Goal: Communication & Community: Answer question/provide support

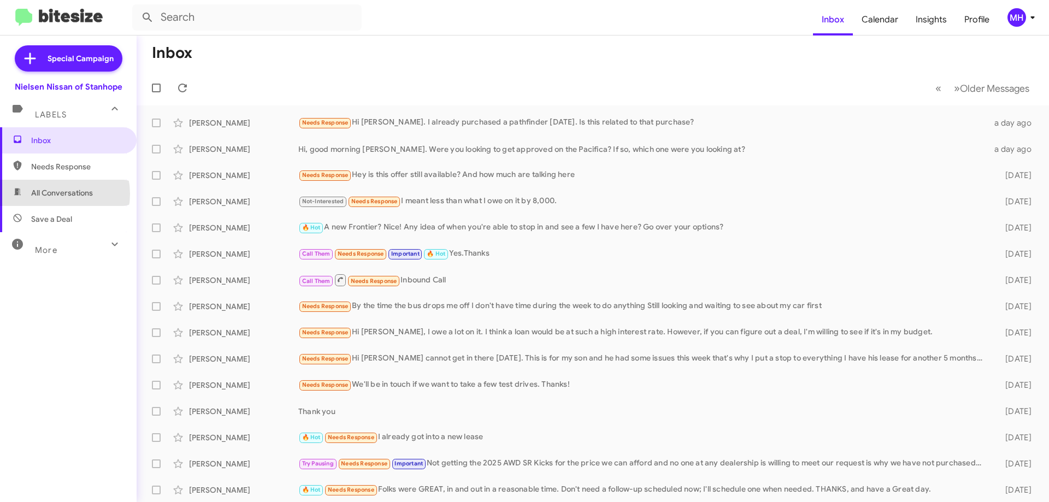
click at [56, 194] on span "All Conversations" at bounding box center [62, 192] width 62 height 11
type input "in:all-conversations"
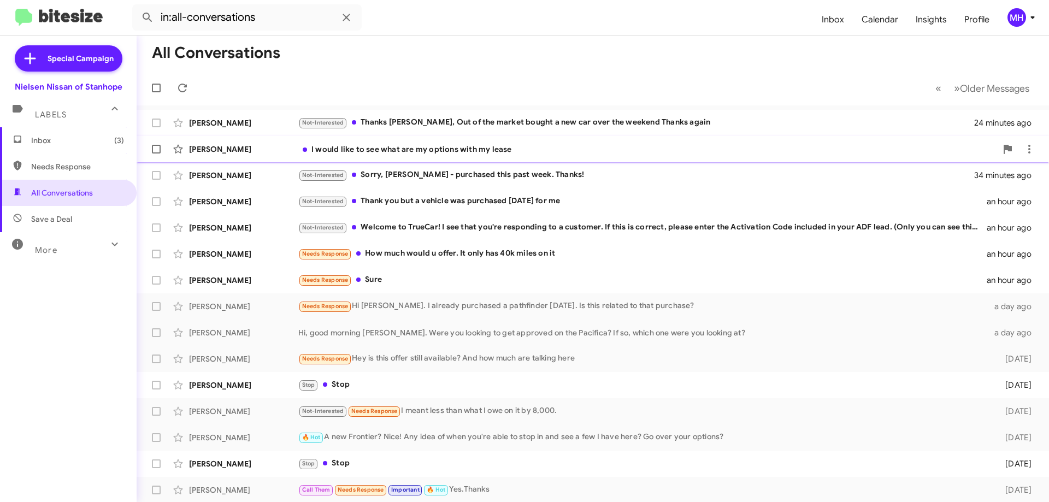
click at [397, 151] on div "I would like to see what are my options with my lease" at bounding box center [647, 149] width 698 height 11
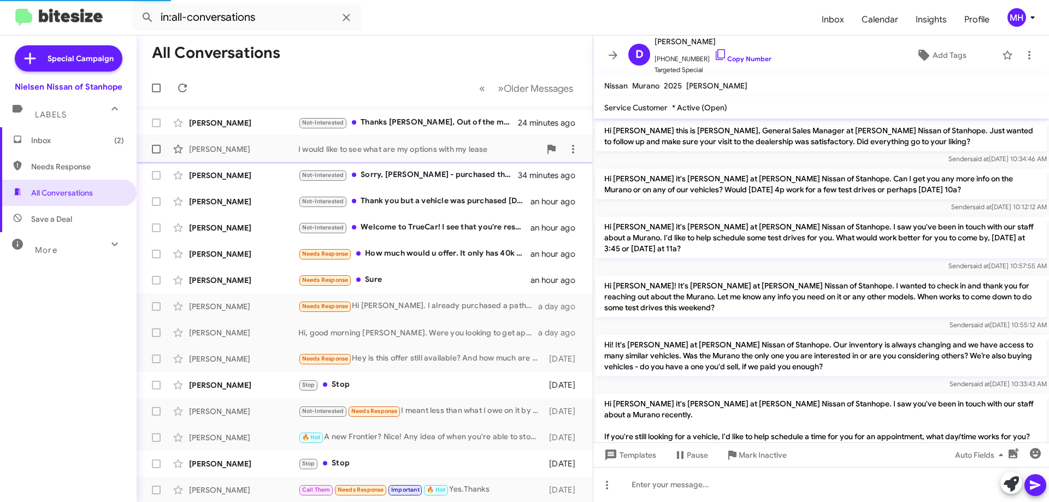
scroll to position [588, 0]
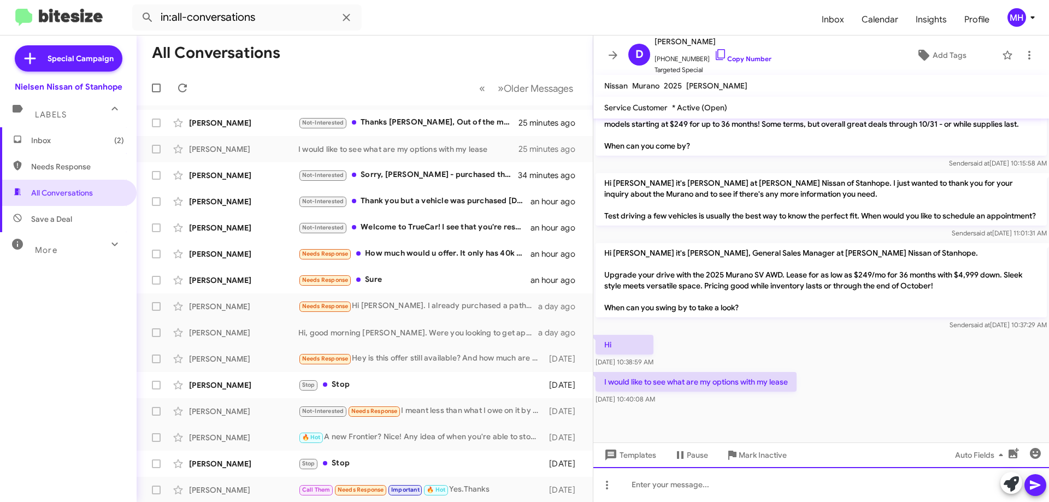
click at [645, 480] on div at bounding box center [821, 484] width 456 height 35
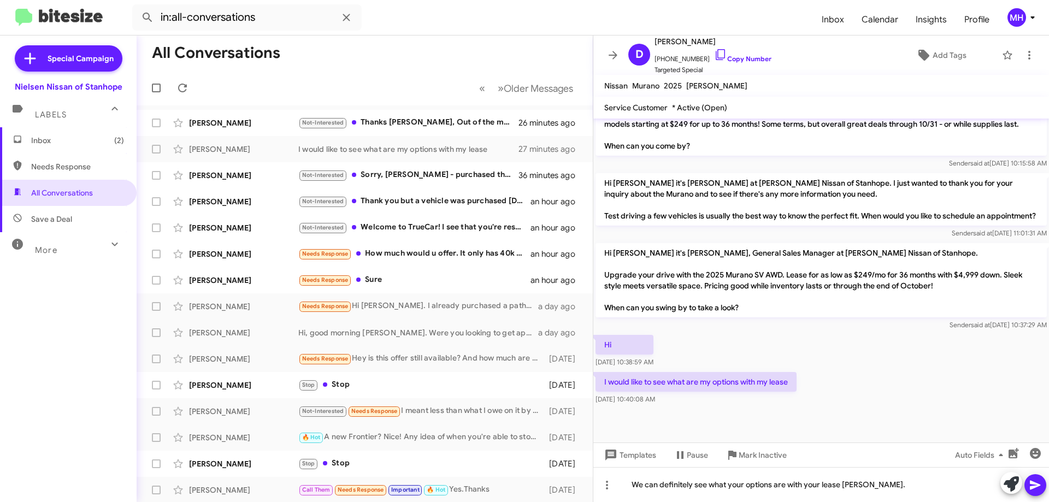
click at [1031, 482] on icon at bounding box center [1035, 485] width 10 height 9
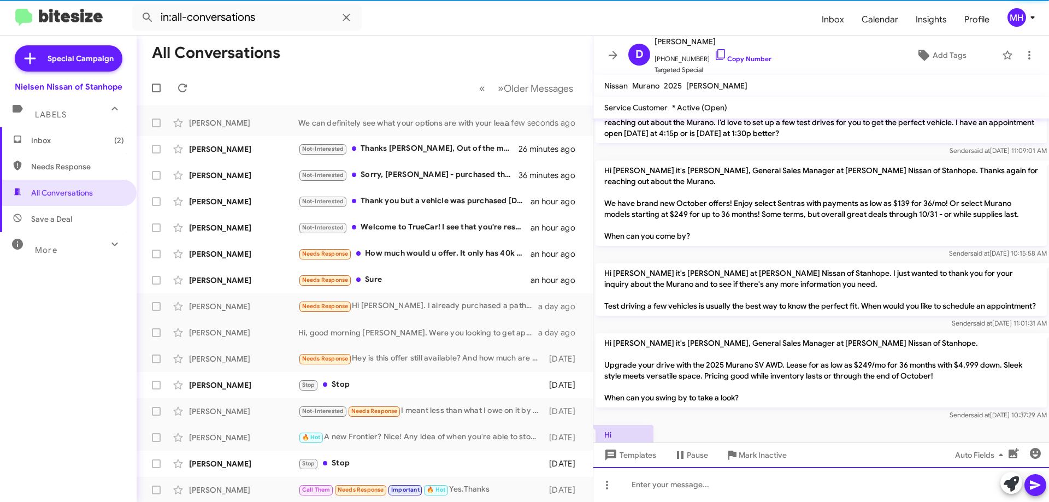
scroll to position [628, 0]
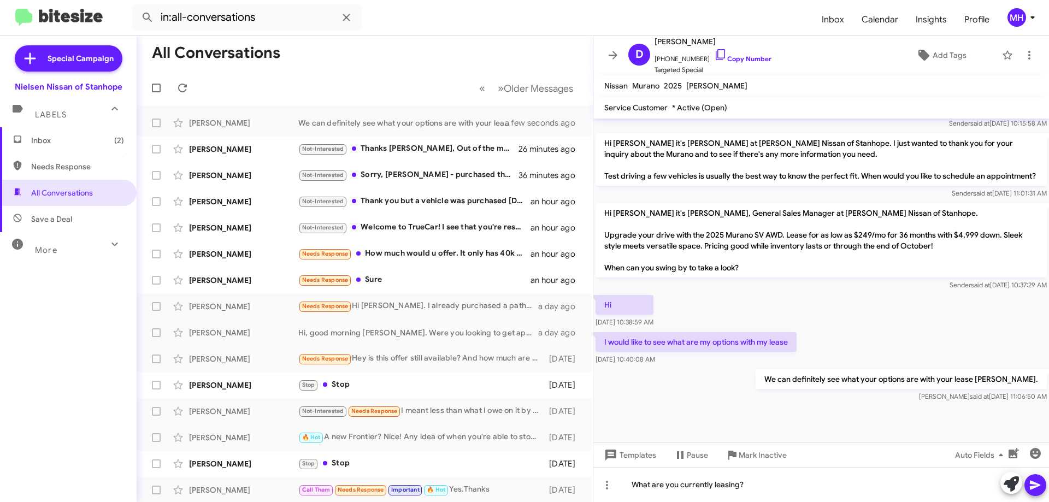
click at [1032, 482] on icon at bounding box center [1035, 485] width 10 height 9
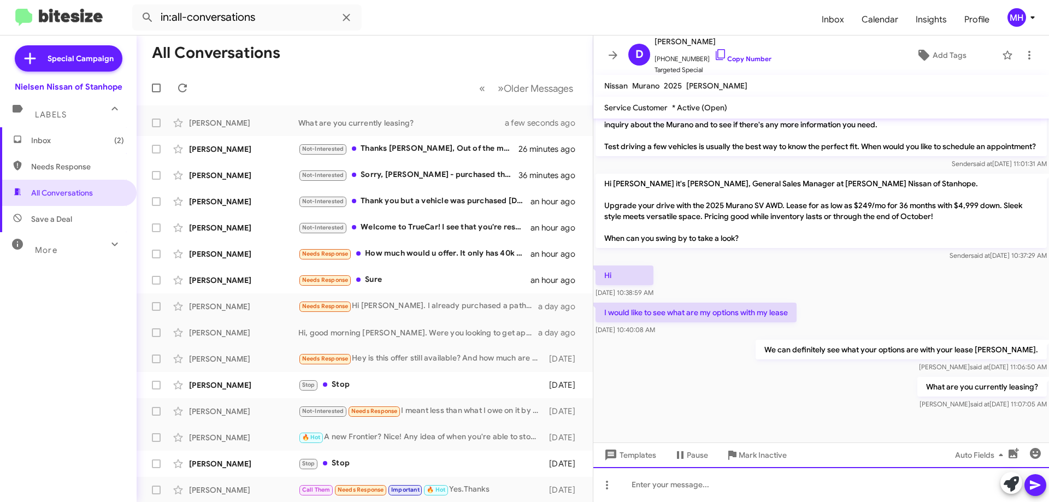
scroll to position [668, 0]
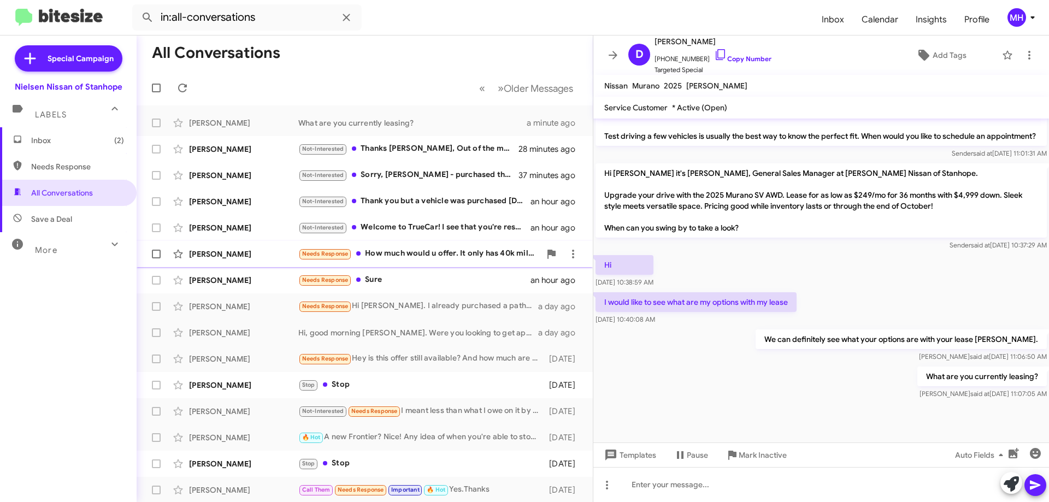
click at [435, 249] on div "Needs Response How much would u offer. It only has 40k miles on it" at bounding box center [419, 254] width 242 height 13
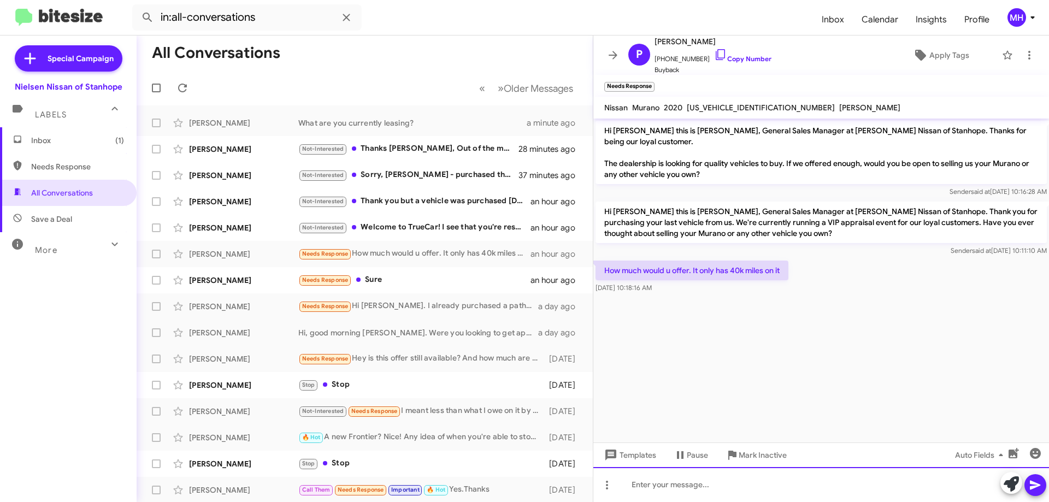
click at [633, 484] on div at bounding box center [821, 484] width 456 height 35
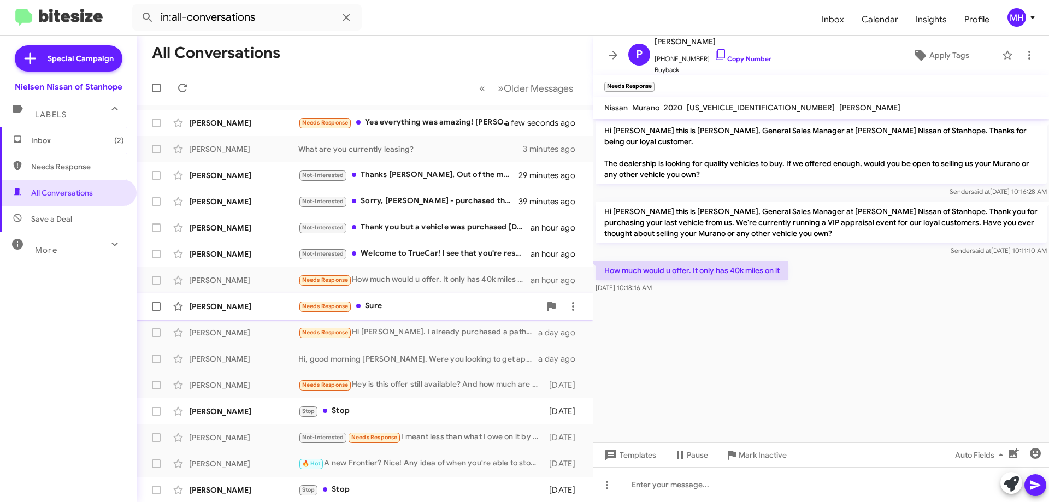
click at [394, 302] on div "Needs Response Sure" at bounding box center [419, 306] width 242 height 13
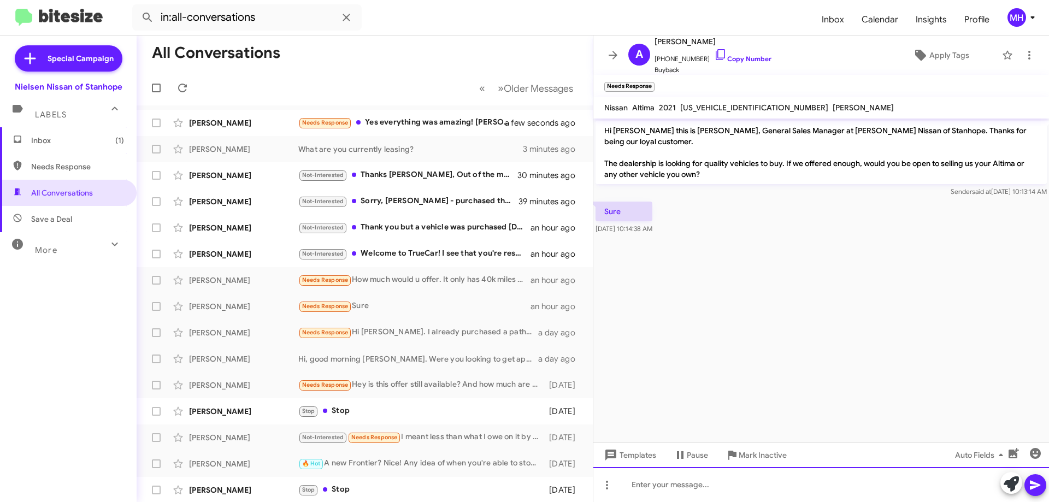
click at [653, 483] on div at bounding box center [821, 484] width 456 height 35
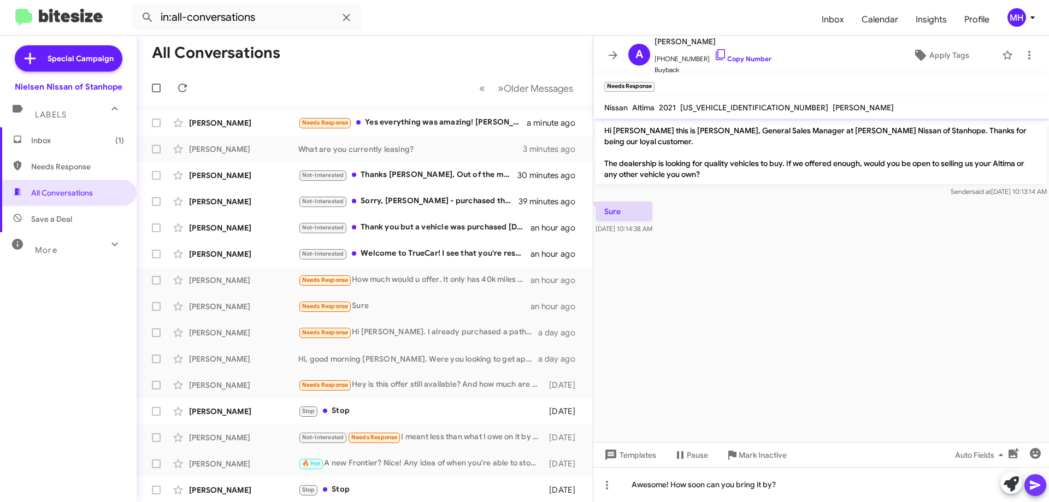
click at [1034, 485] on icon at bounding box center [1035, 485] width 13 height 13
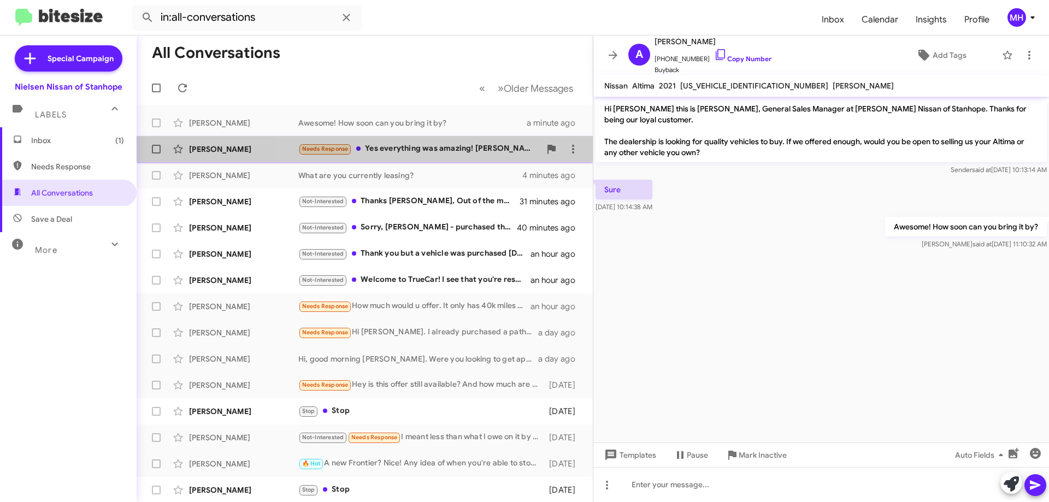
click at [429, 144] on div "Needs Response Yes everything was amazing! [PERSON_NAME] did an awesome job mak…" at bounding box center [419, 149] width 242 height 13
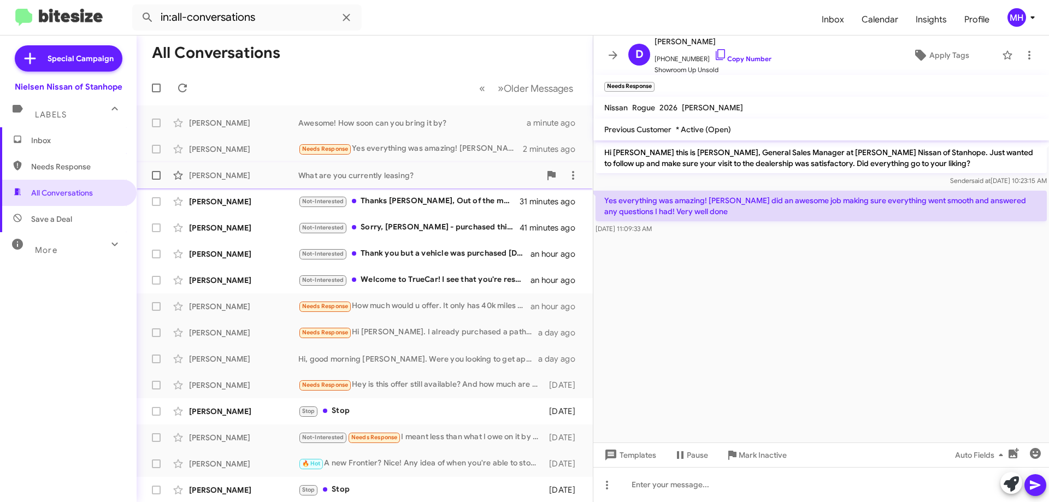
click at [367, 171] on div "What are you currently leasing?" at bounding box center [419, 175] width 242 height 11
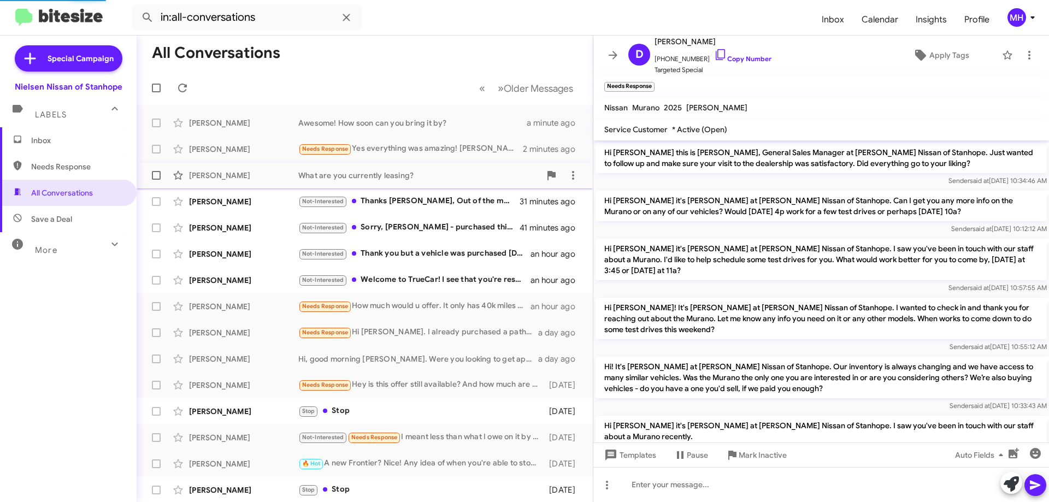
scroll to position [668, 0]
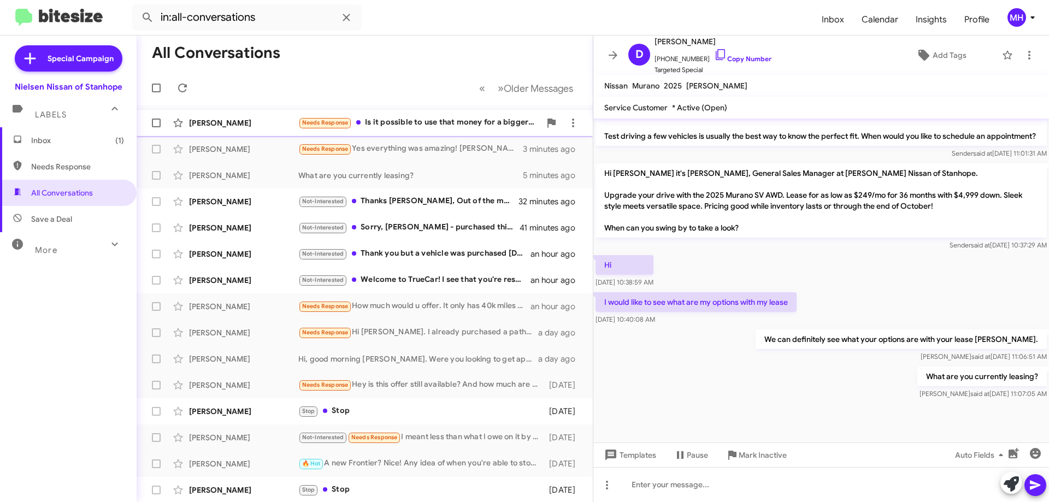
click at [388, 119] on div "Needs Response Is it possible to use that money for a bigger car with a similar…" at bounding box center [419, 122] width 242 height 13
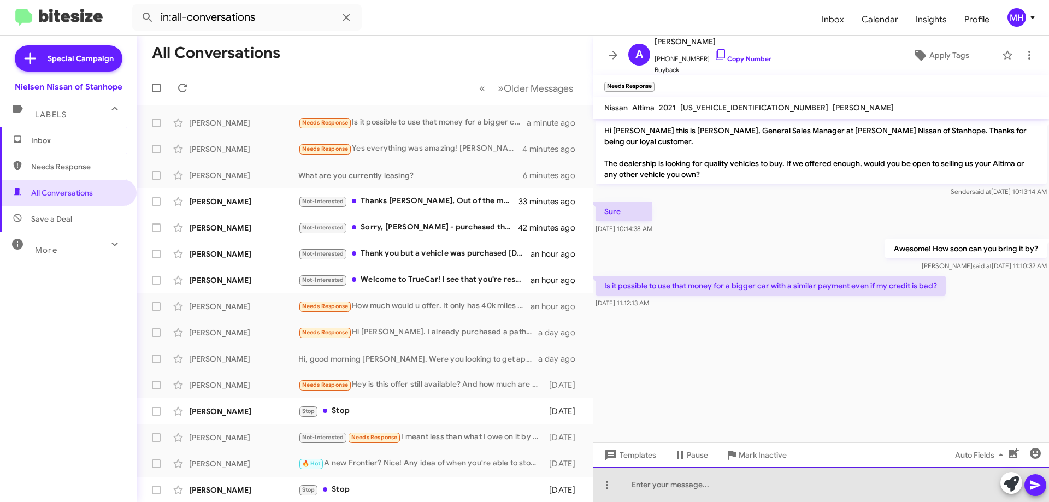
click at [645, 484] on div at bounding box center [821, 484] width 456 height 35
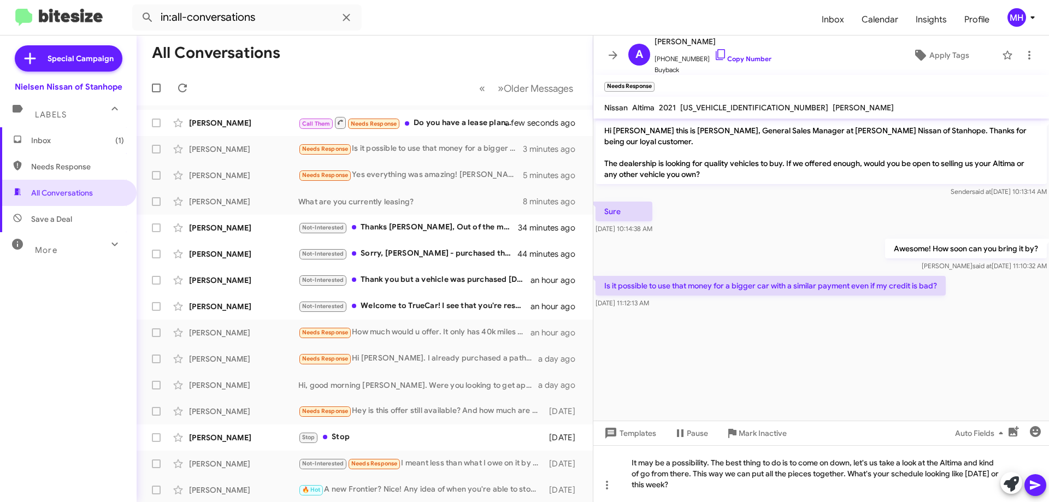
click at [1030, 482] on icon at bounding box center [1035, 485] width 13 height 13
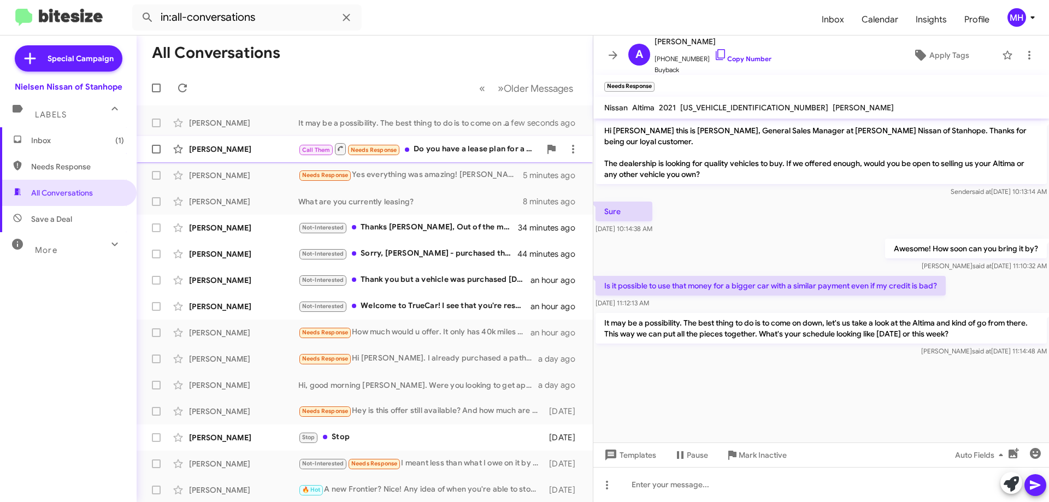
click at [433, 146] on div "Call Them Needs Response Do you have a lease plan for a Rock Creek with the Pre…" at bounding box center [419, 149] width 242 height 14
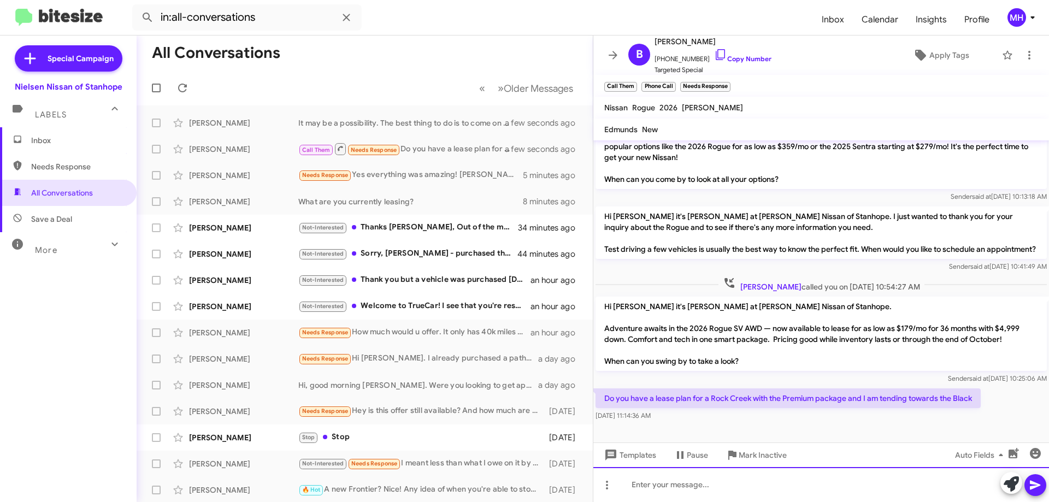
click at [650, 483] on div at bounding box center [821, 484] width 456 height 35
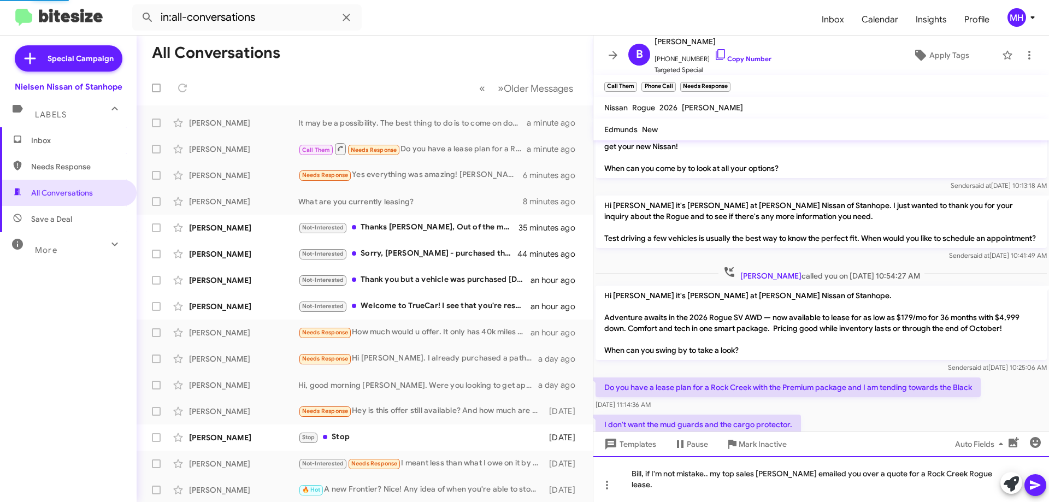
scroll to position [0, 0]
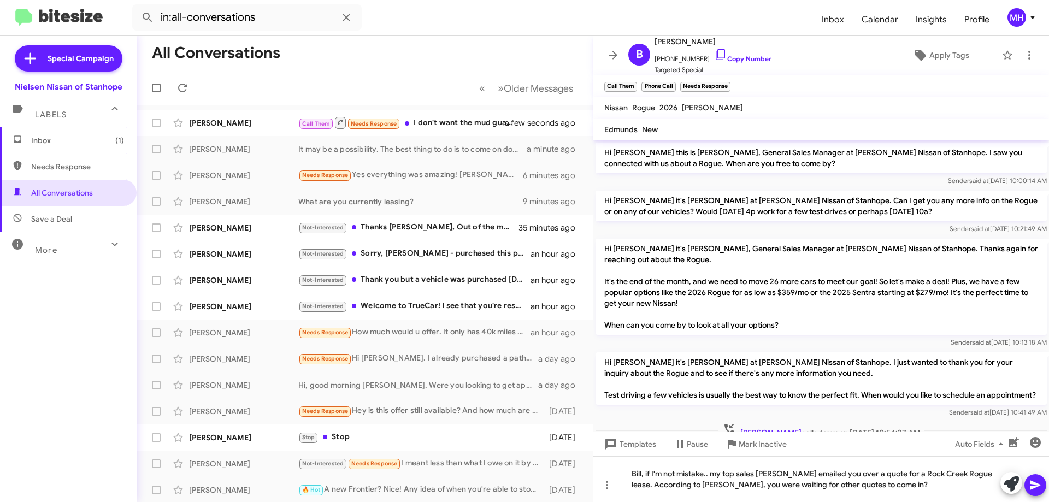
click at [1034, 481] on icon at bounding box center [1035, 485] width 13 height 13
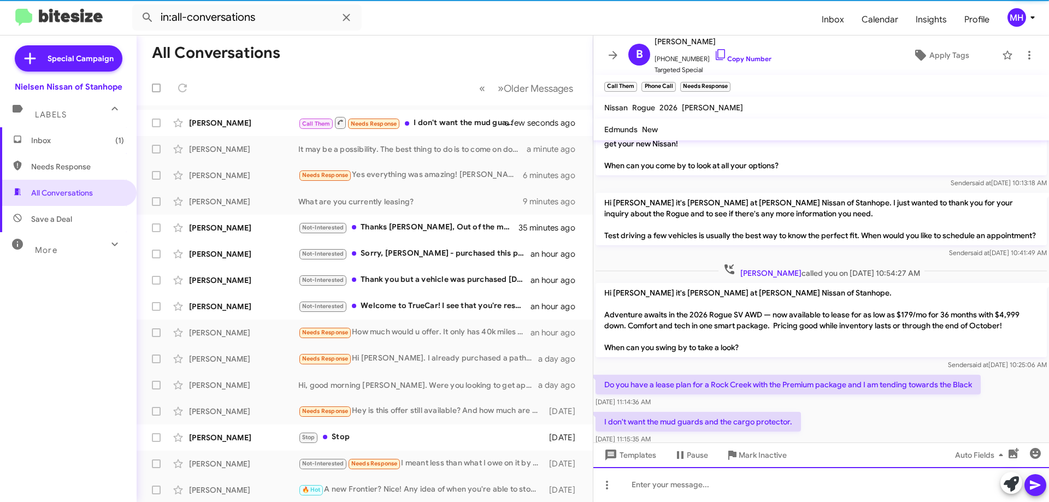
scroll to position [248, 0]
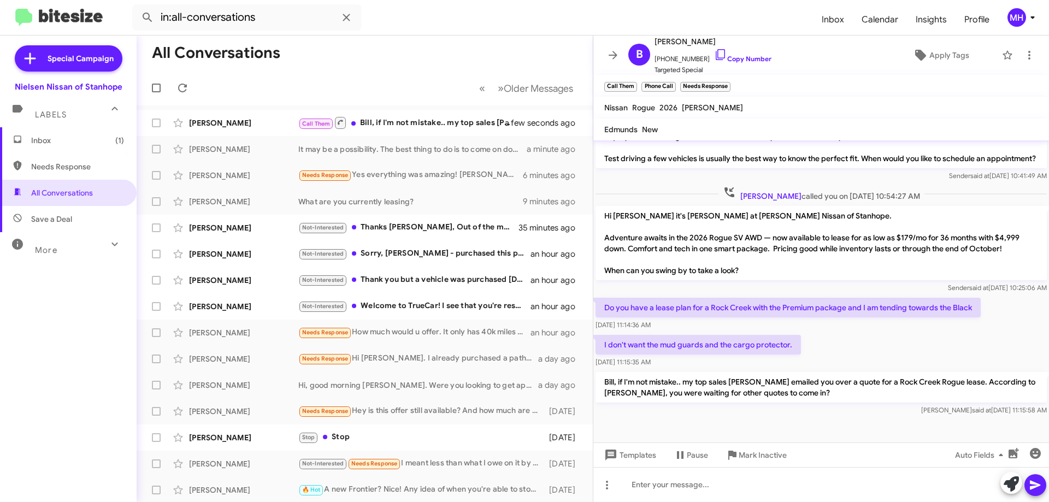
click at [678, 378] on p "Bill, if I'm not mistake.. my top sales [PERSON_NAME] emailed you over a quote …" at bounding box center [821, 387] width 451 height 31
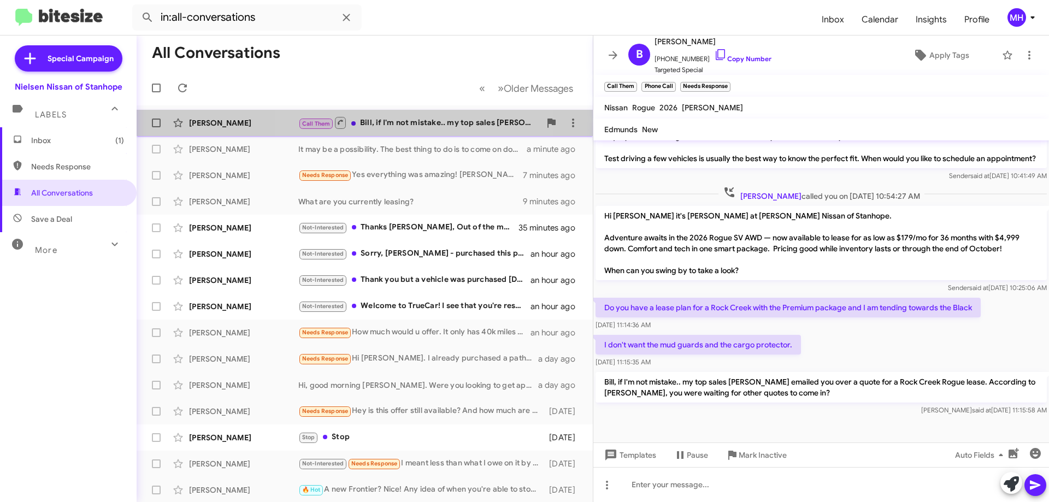
click at [408, 119] on div "Call Them [PERSON_NAME], if I'm not mistake.. my top sales [PERSON_NAME] emaile…" at bounding box center [419, 123] width 242 height 14
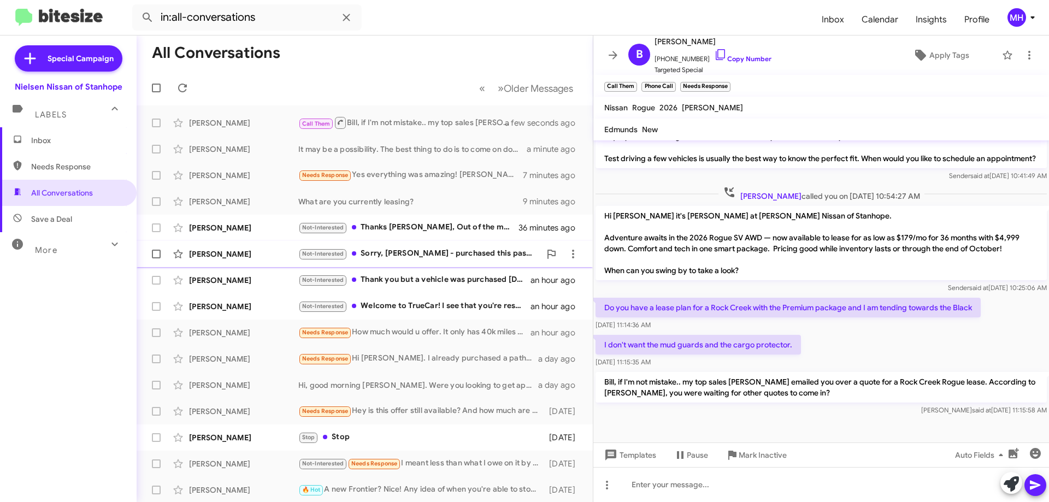
click at [400, 249] on div "Not-Interested Sorry, [PERSON_NAME] - purchased this past week. Thanks!" at bounding box center [419, 254] width 242 height 13
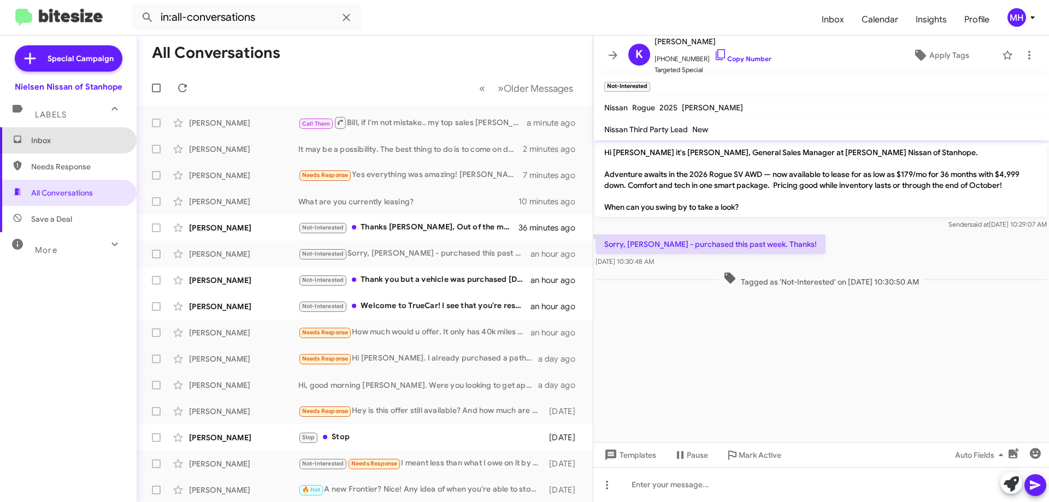
click at [82, 131] on span "Inbox" at bounding box center [68, 140] width 137 height 26
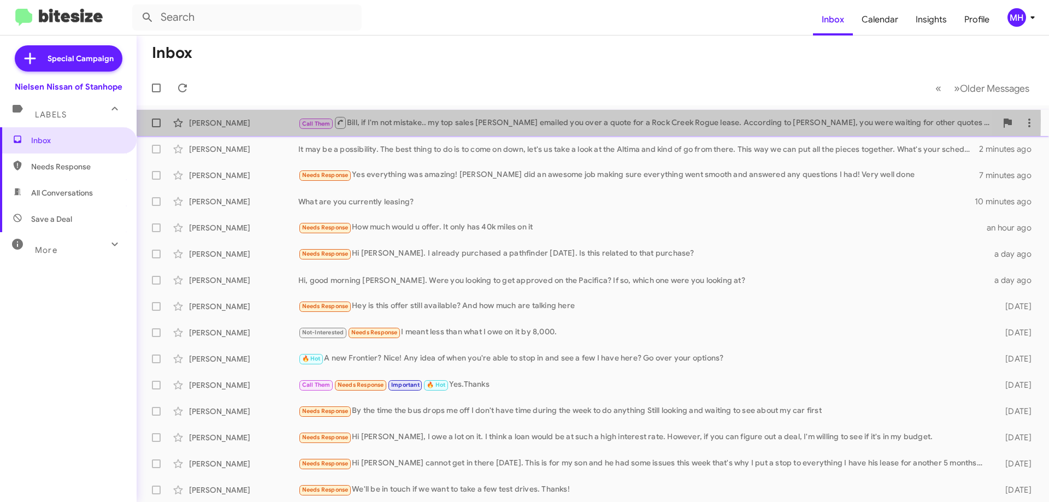
click at [392, 120] on div "Call Them [PERSON_NAME], if I'm not mistake.. my top sales [PERSON_NAME] emaile…" at bounding box center [647, 123] width 698 height 14
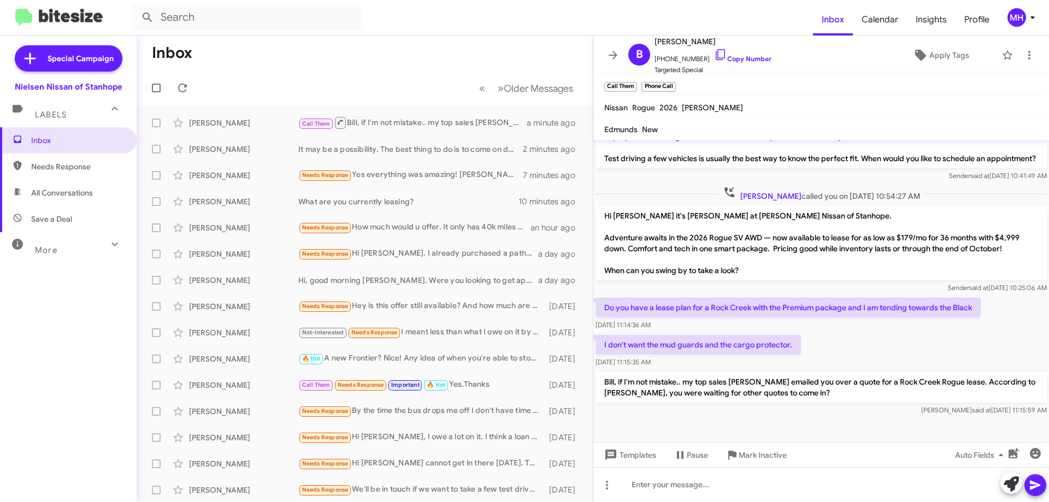
scroll to position [248, 0]
click at [73, 188] on span "All Conversations" at bounding box center [62, 192] width 62 height 11
type input "in:all-conversations"
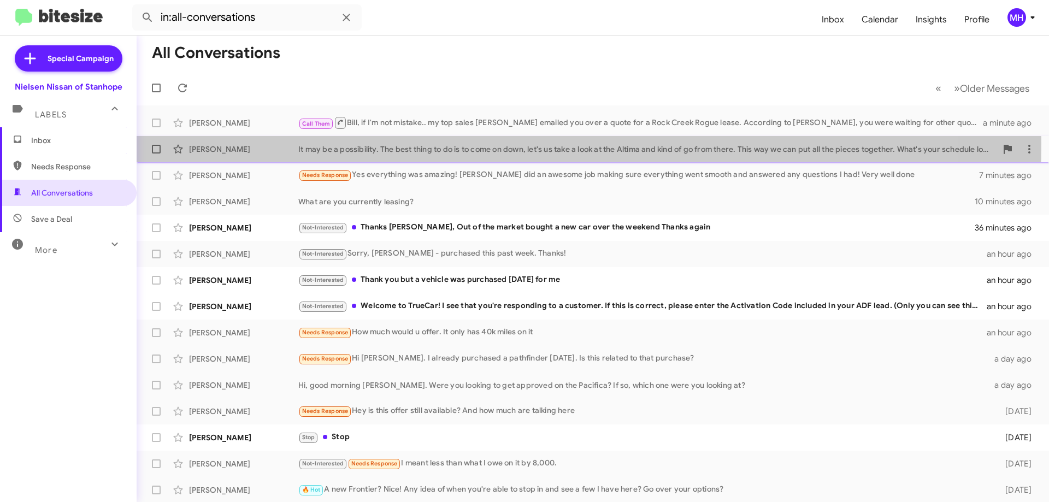
click at [375, 143] on div "[PERSON_NAME] It may be a possibility. The best thing to do is to come on down,…" at bounding box center [592, 149] width 895 height 22
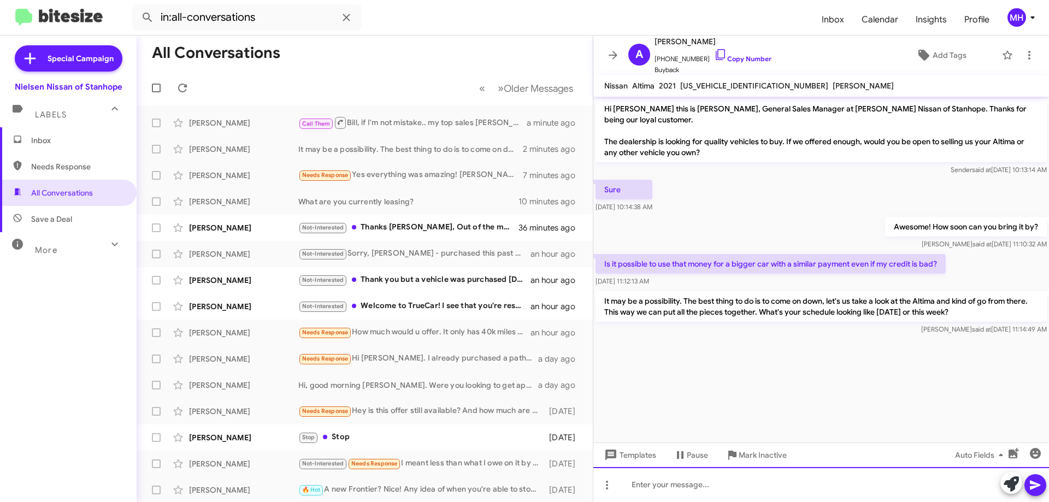
click at [635, 483] on div at bounding box center [821, 484] width 456 height 35
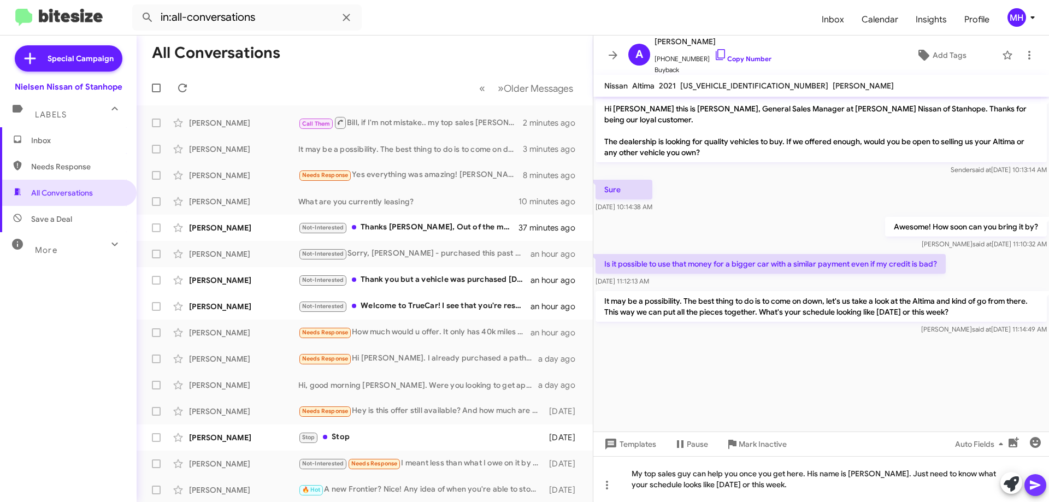
click at [1032, 486] on icon at bounding box center [1035, 485] width 13 height 13
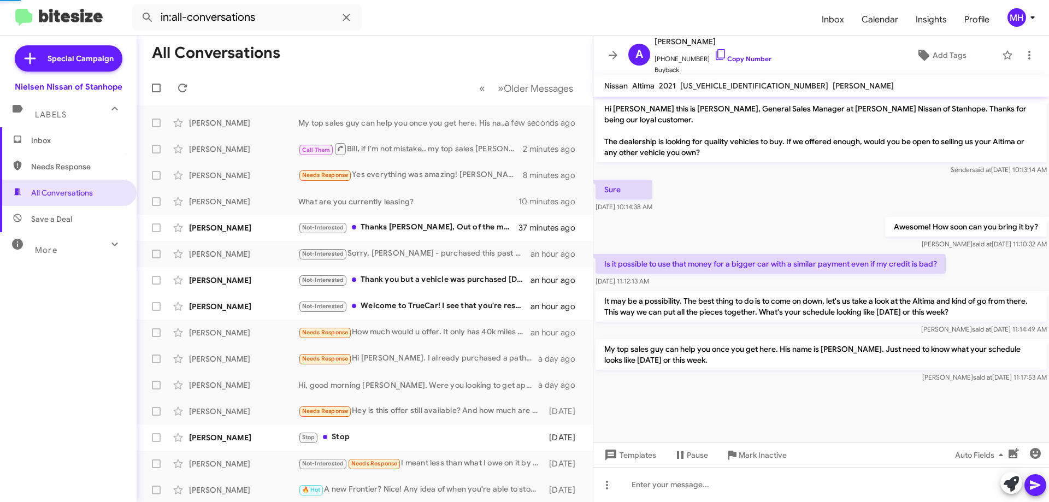
click at [46, 138] on span "Inbox" at bounding box center [77, 140] width 93 height 11
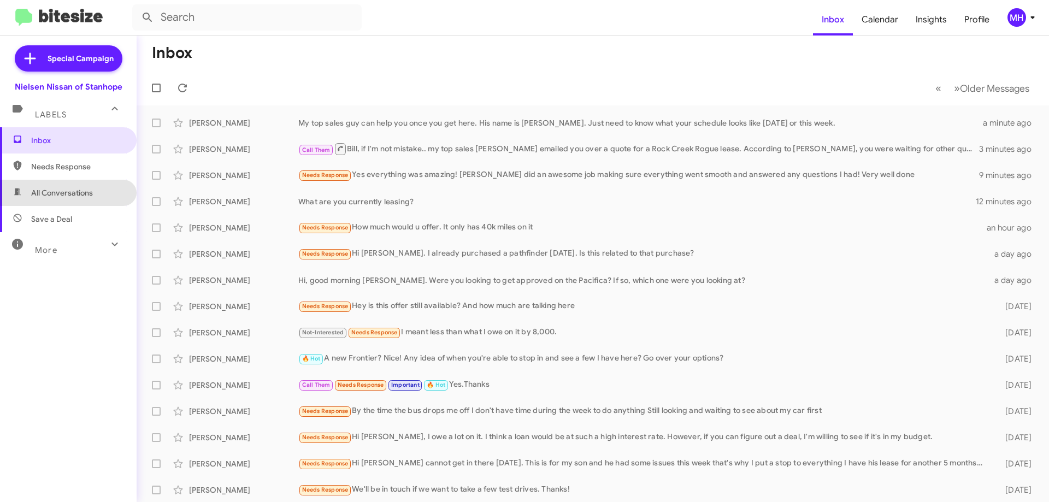
click at [86, 186] on span "All Conversations" at bounding box center [68, 193] width 137 height 26
type input "in:all-conversations"
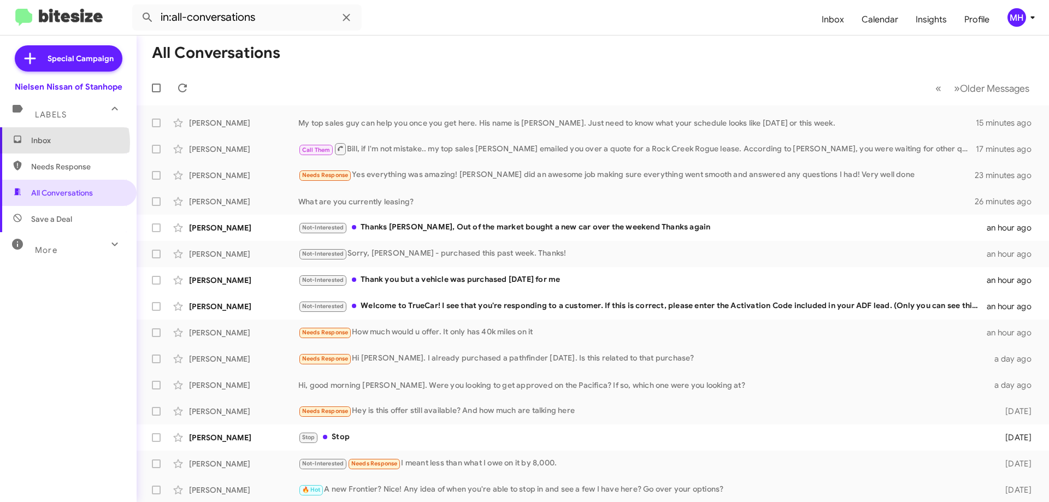
click at [61, 143] on span "Inbox" at bounding box center [77, 140] width 93 height 11
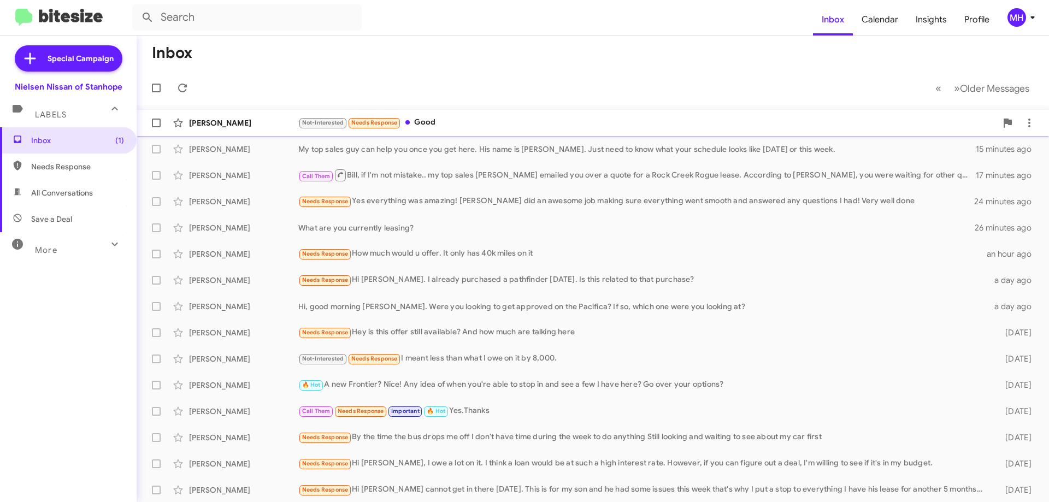
click at [434, 119] on div "Not-Interested Needs Response Good" at bounding box center [647, 122] width 698 height 13
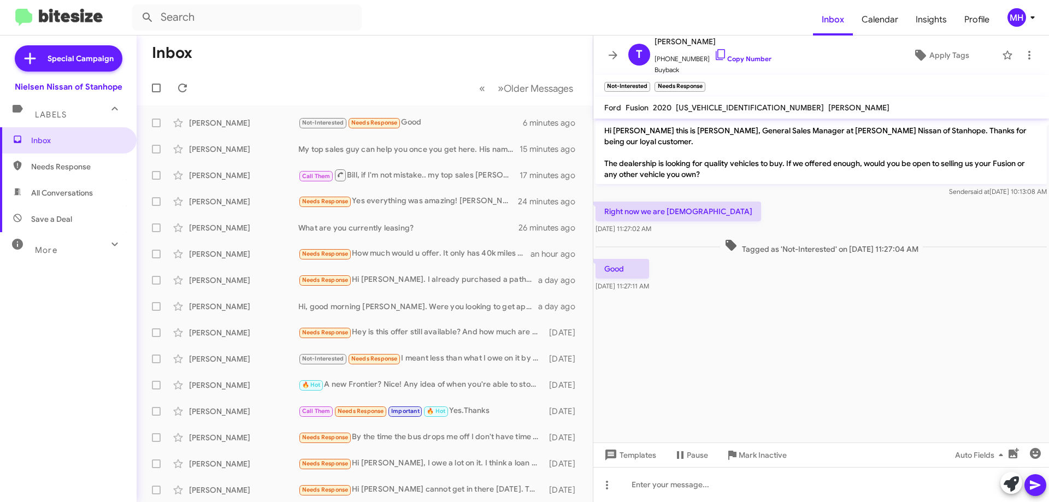
click at [80, 198] on span "All Conversations" at bounding box center [62, 192] width 62 height 11
type input "in:all-conversations"
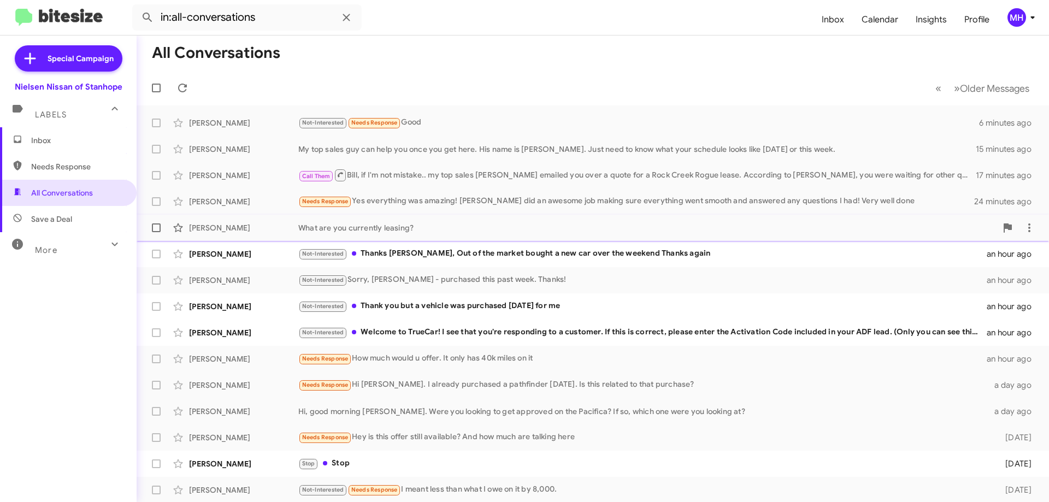
click at [373, 229] on div "What are you currently leasing?" at bounding box center [647, 227] width 698 height 11
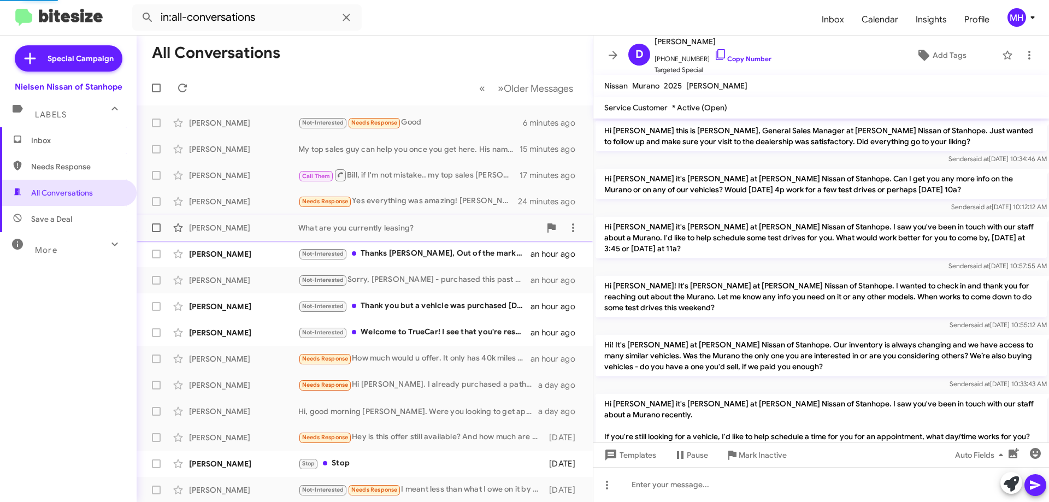
scroll to position [668, 0]
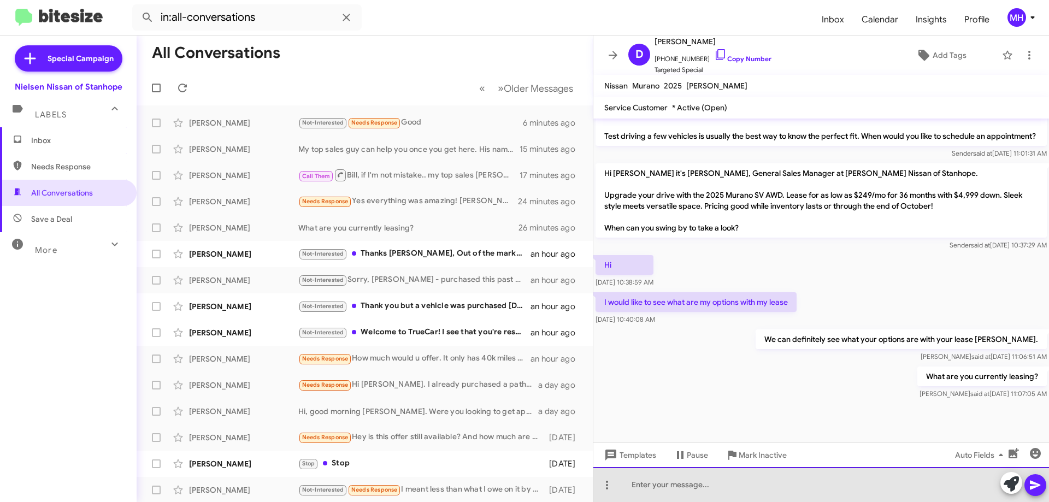
click at [640, 482] on div at bounding box center [821, 484] width 456 height 35
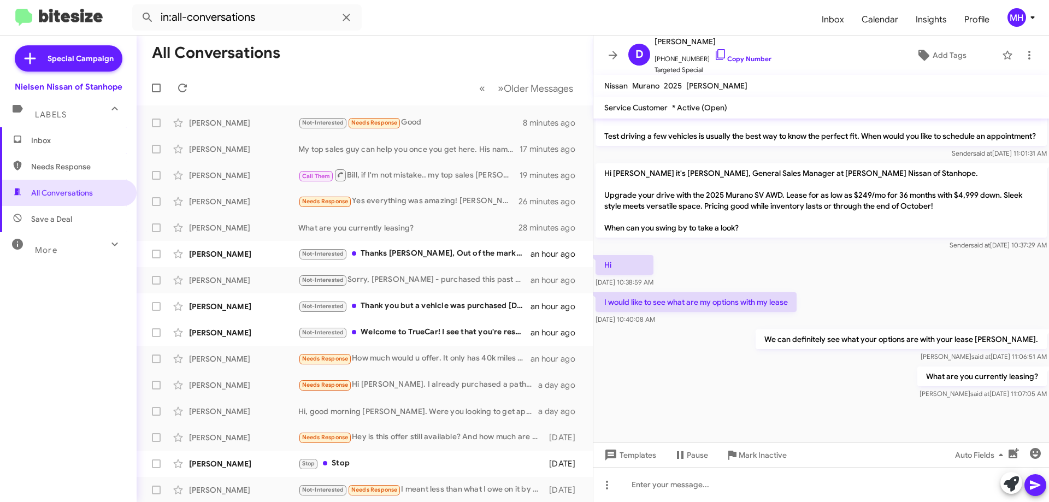
click at [74, 137] on span "Inbox" at bounding box center [77, 140] width 93 height 11
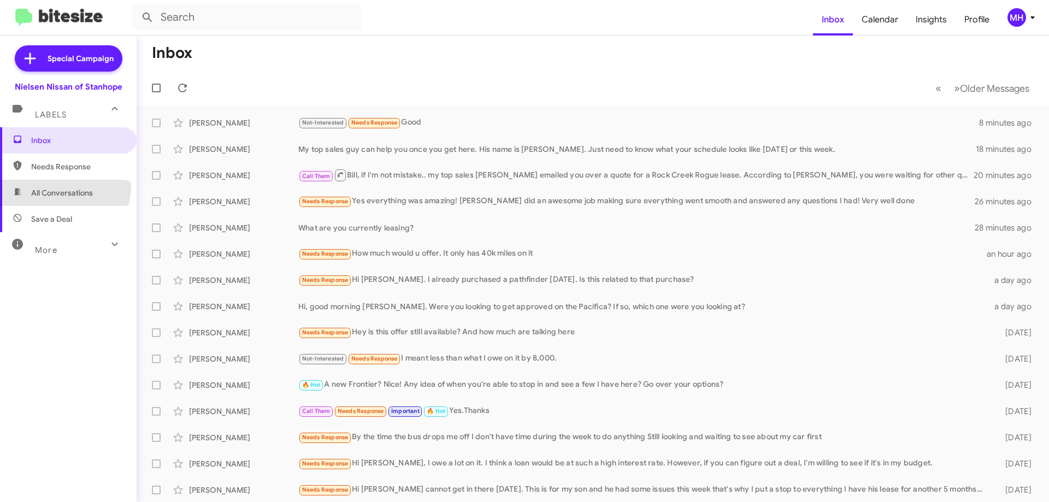
click at [63, 186] on span "All Conversations" at bounding box center [68, 193] width 137 height 26
type input "in:all-conversations"
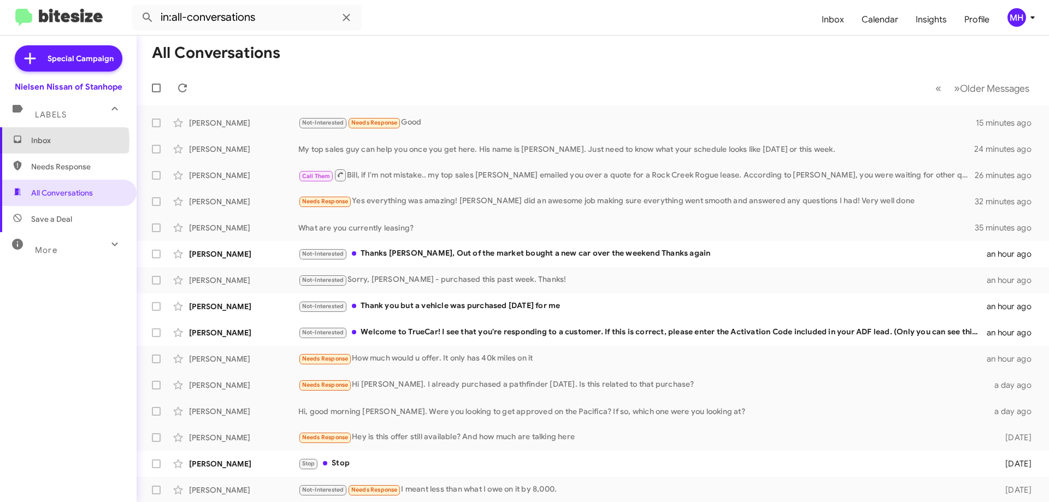
click at [43, 141] on span "Inbox" at bounding box center [77, 140] width 93 height 11
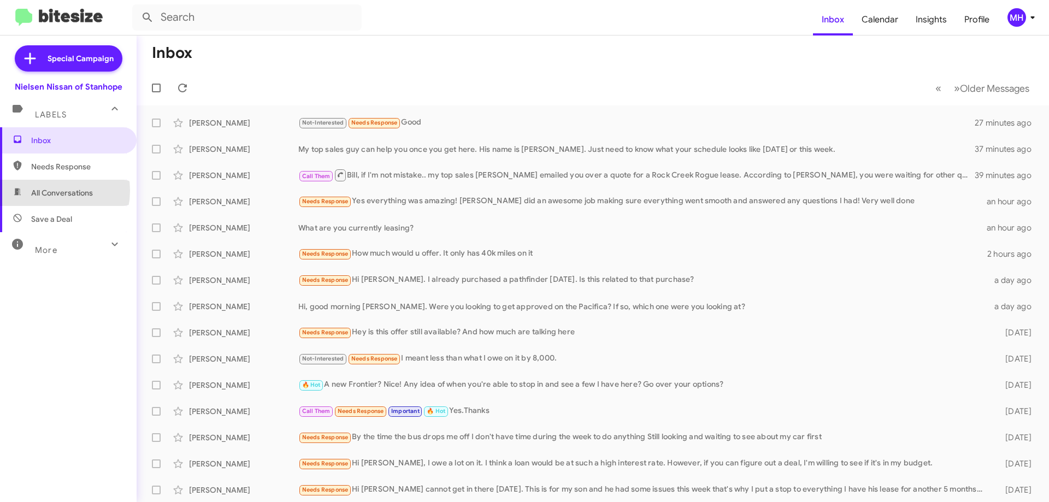
click at [48, 191] on span "All Conversations" at bounding box center [62, 192] width 62 height 11
type input "in:all-conversations"
